Goal: Information Seeking & Learning: Learn about a topic

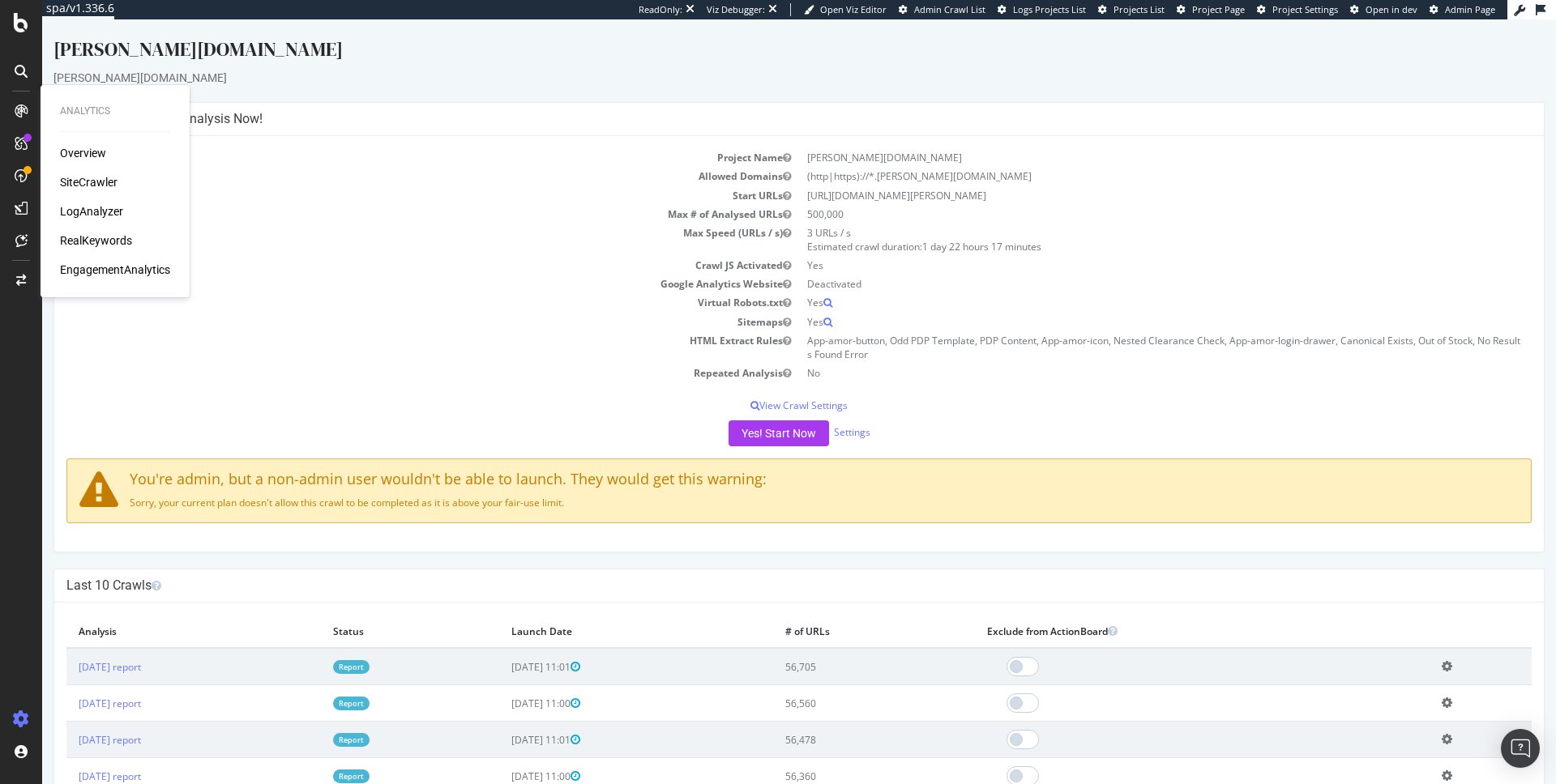
click at [28, 124] on div at bounding box center [21, 114] width 39 height 33
click at [19, 112] on icon at bounding box center [21, 110] width 13 height 13
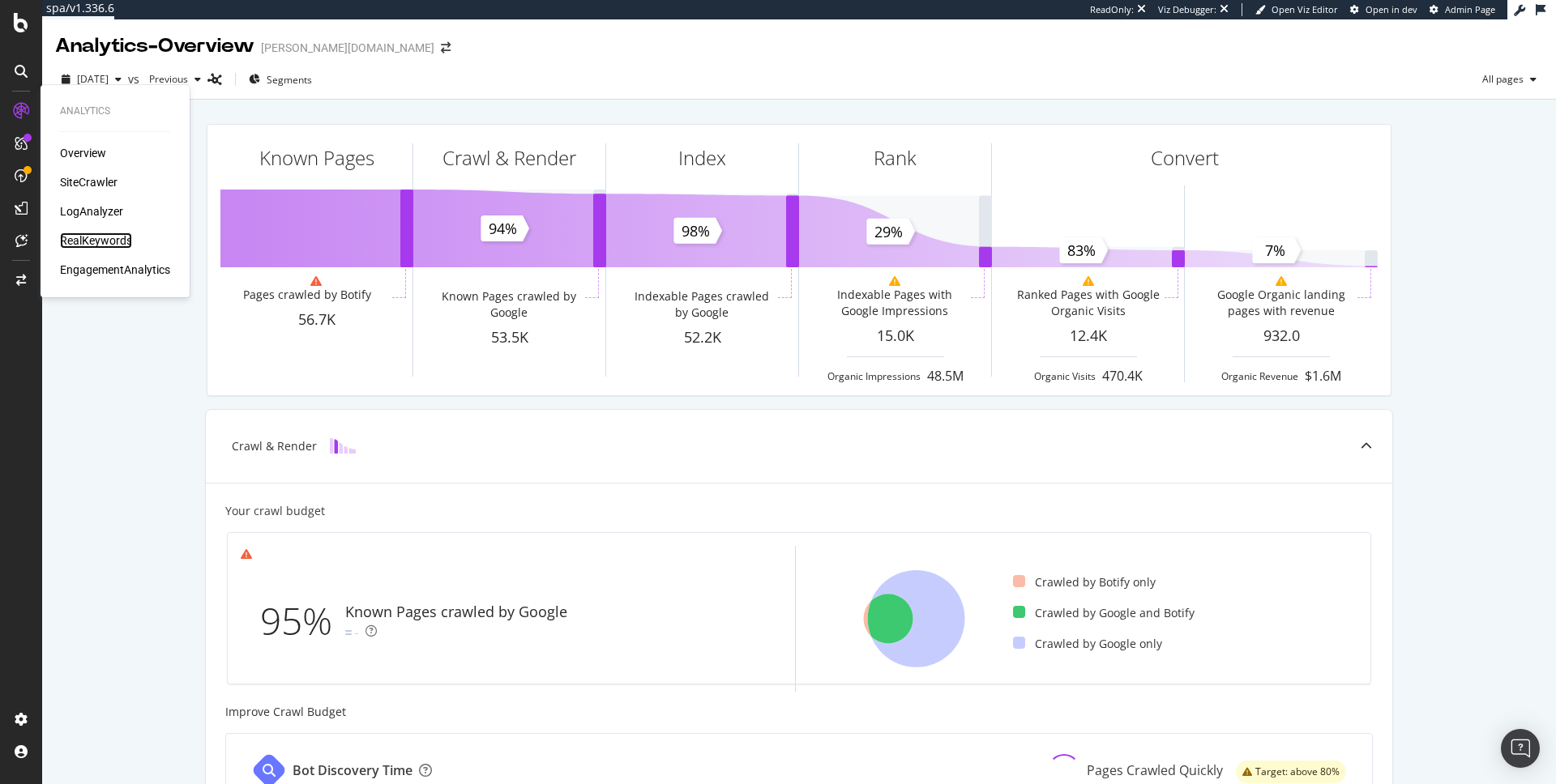
click at [79, 239] on div "RealKeywords" at bounding box center [96, 240] width 72 height 16
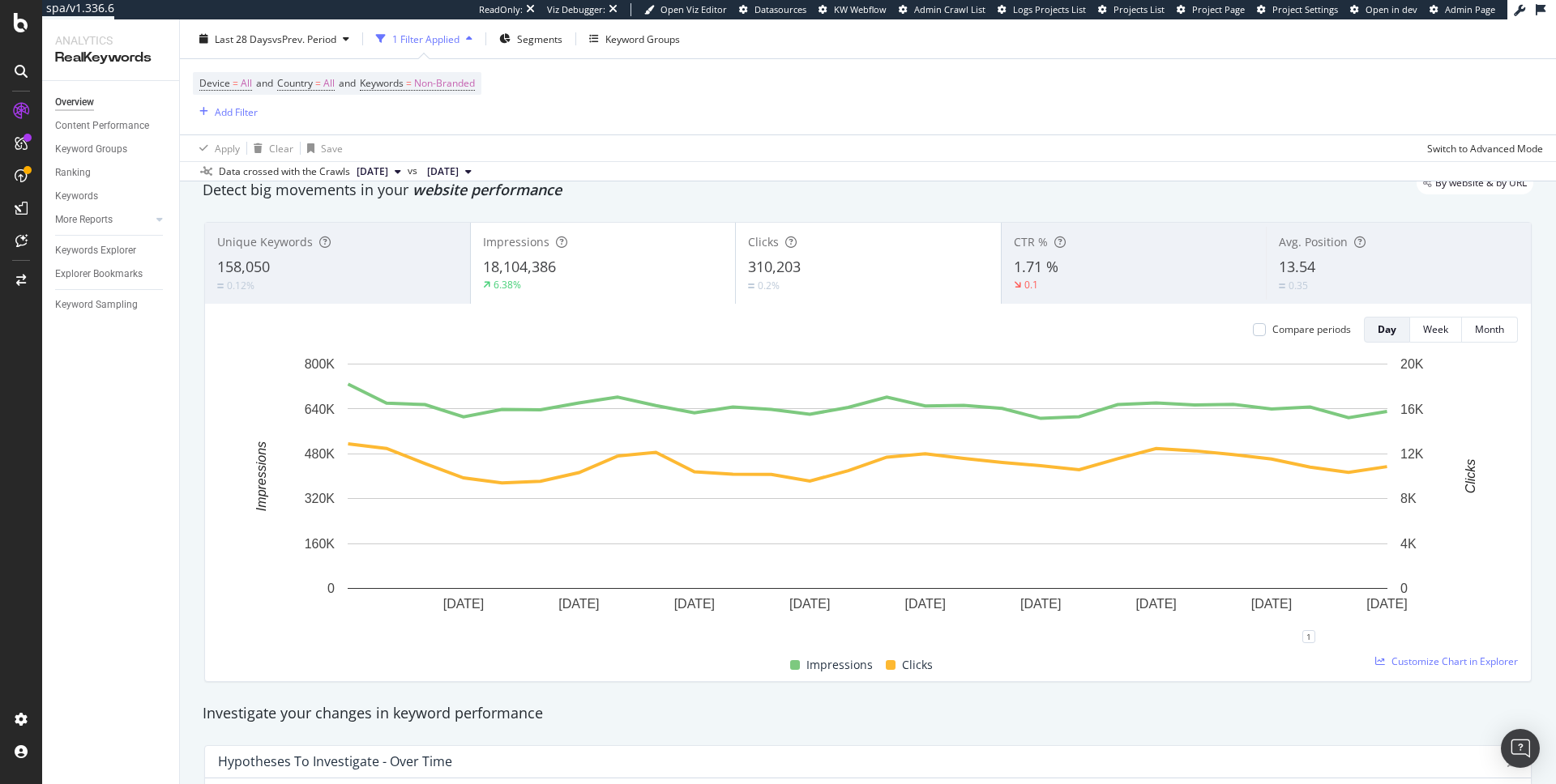
scroll to position [63, 0]
click at [1258, 329] on div at bounding box center [1259, 328] width 13 height 13
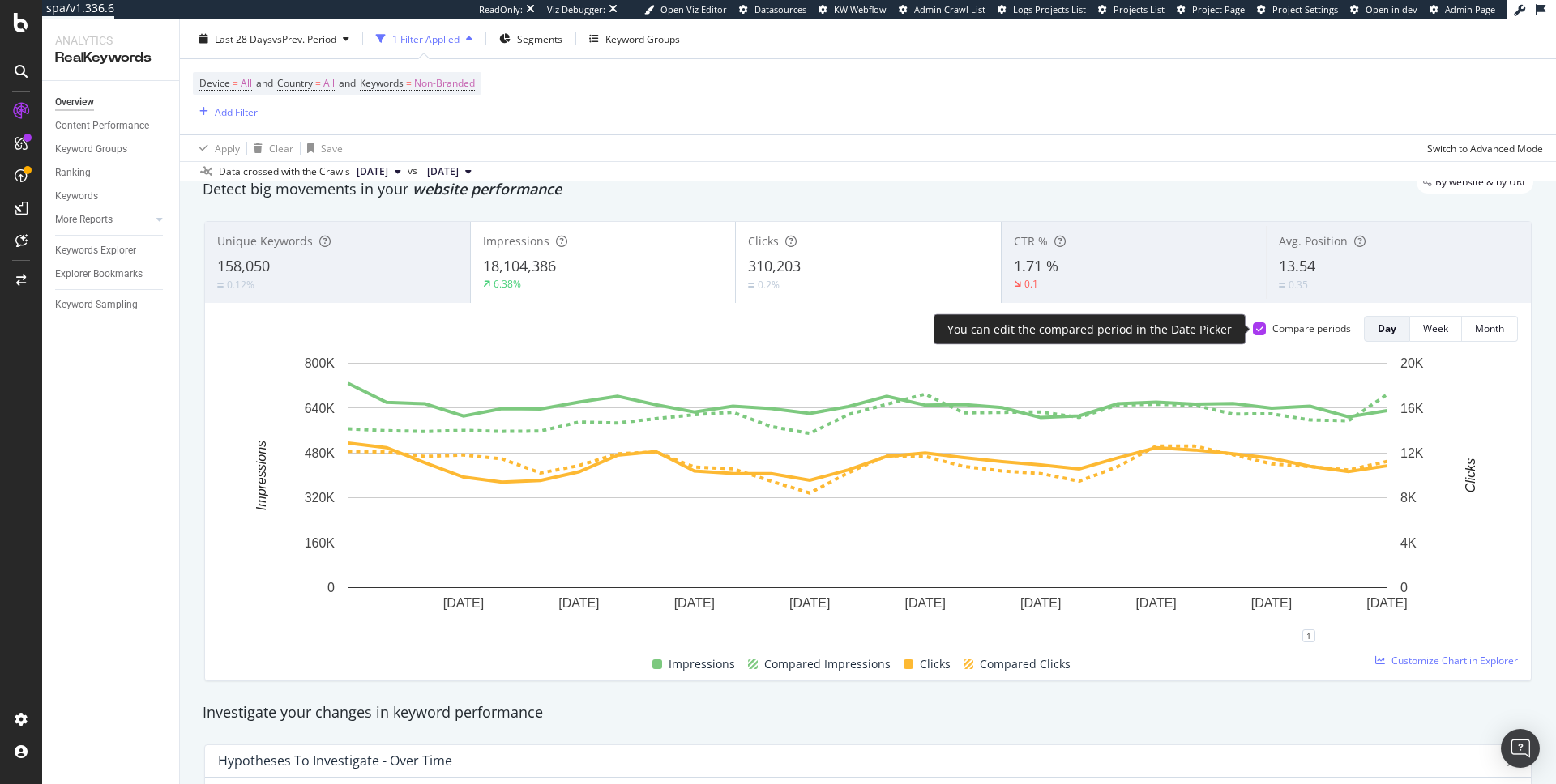
click at [1258, 329] on icon at bounding box center [1260, 328] width 7 height 8
